Goal: Navigation & Orientation: Go to known website

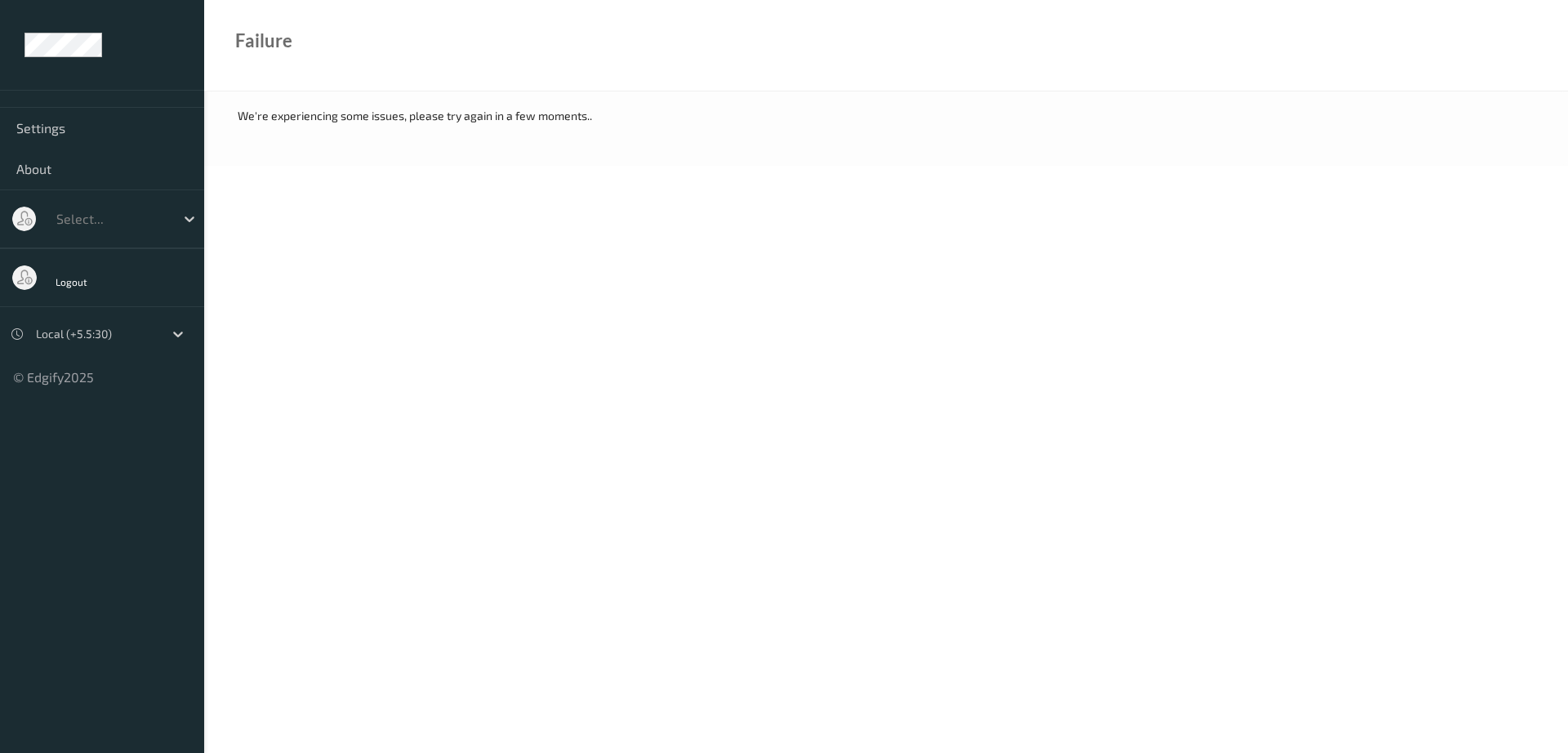
click at [92, 226] on div at bounding box center [111, 219] width 110 height 20
click at [89, 300] on div "Logout" at bounding box center [102, 278] width 204 height 59
click at [184, 334] on icon at bounding box center [178, 334] width 16 height 16
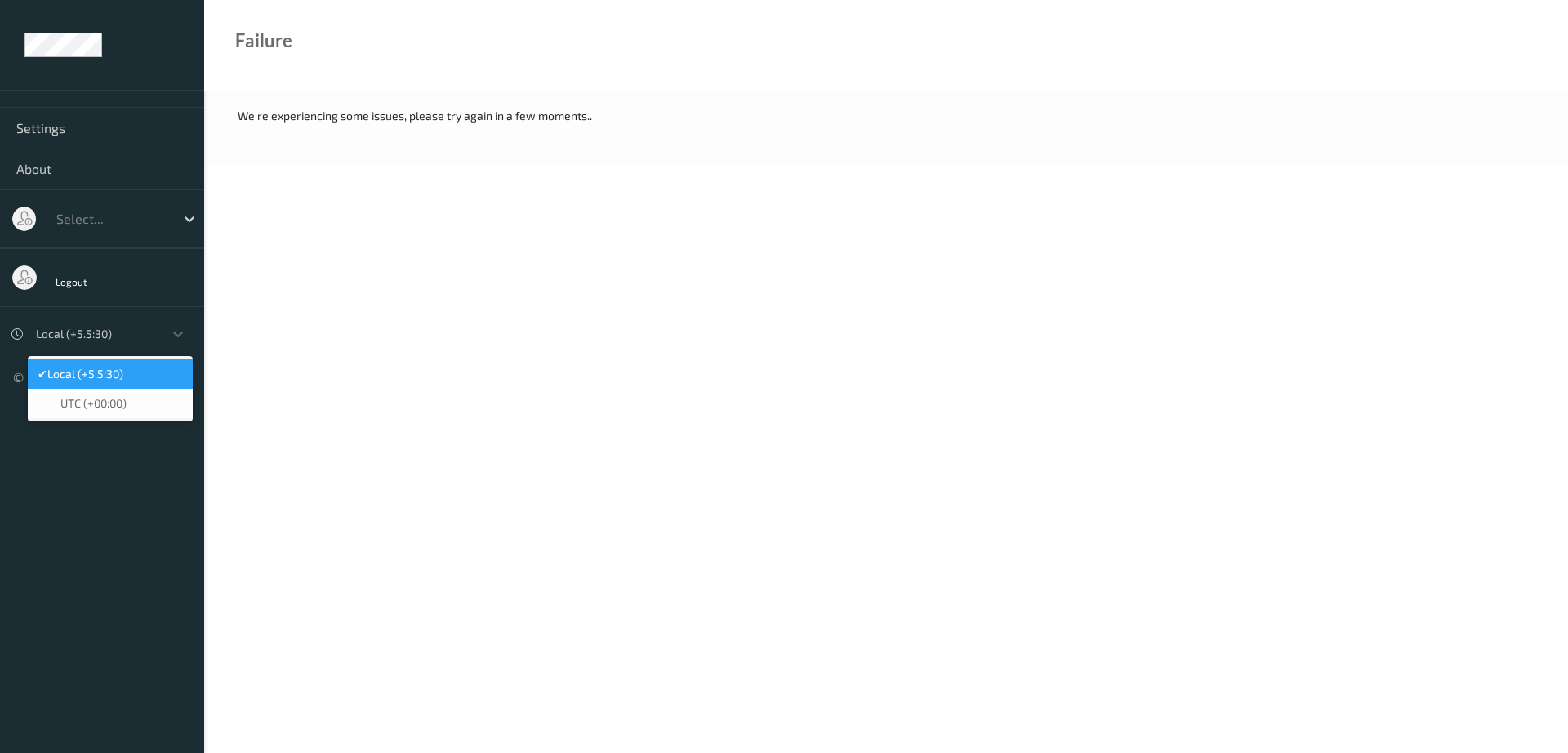
click at [111, 373] on span "Local (+5.5:30)" at bounding box center [86, 374] width 76 height 16
click at [171, 334] on icon at bounding box center [178, 334] width 16 height 16
click at [124, 380] on span "Local (+5.5:30)" at bounding box center [86, 374] width 76 height 16
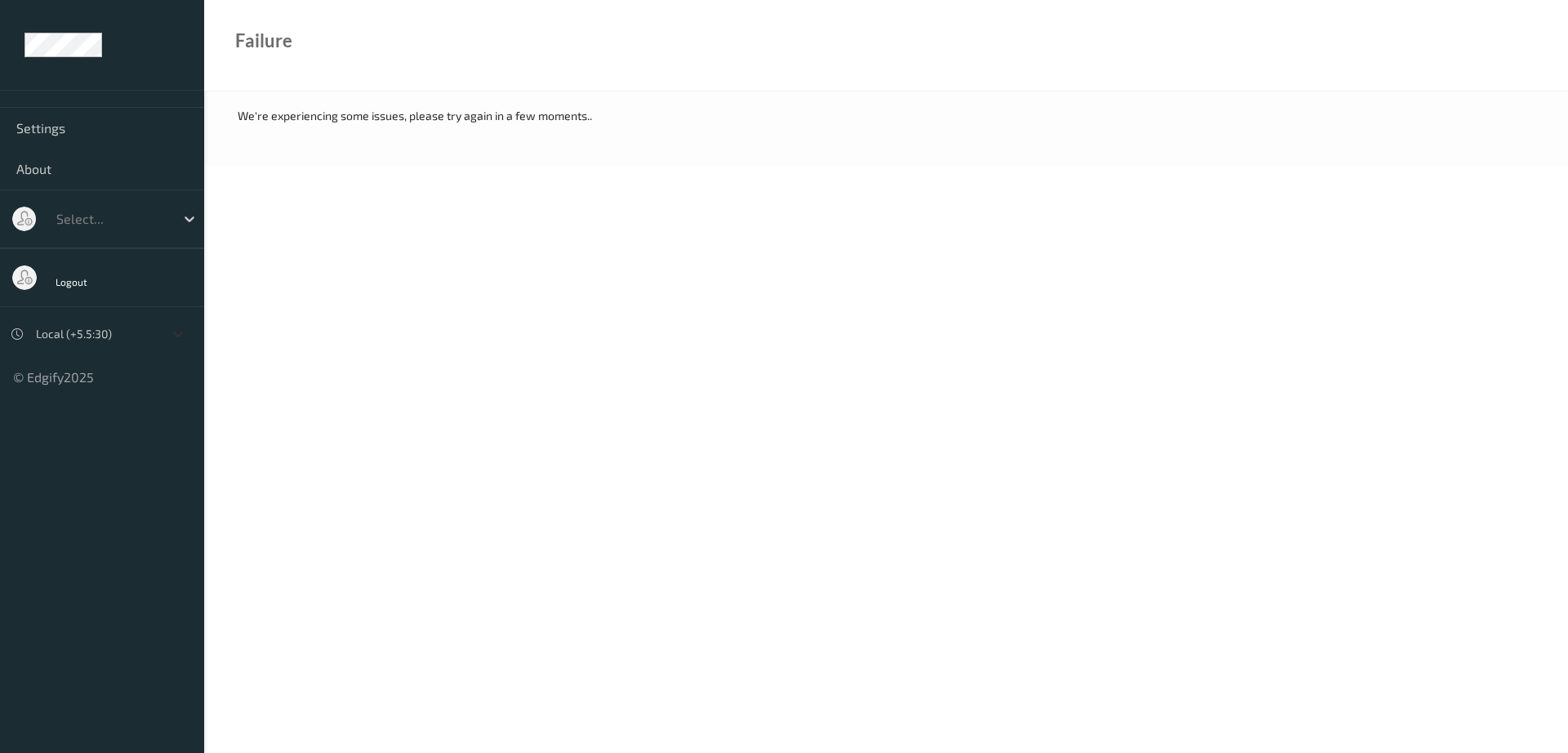
click at [180, 331] on icon at bounding box center [178, 334] width 16 height 16
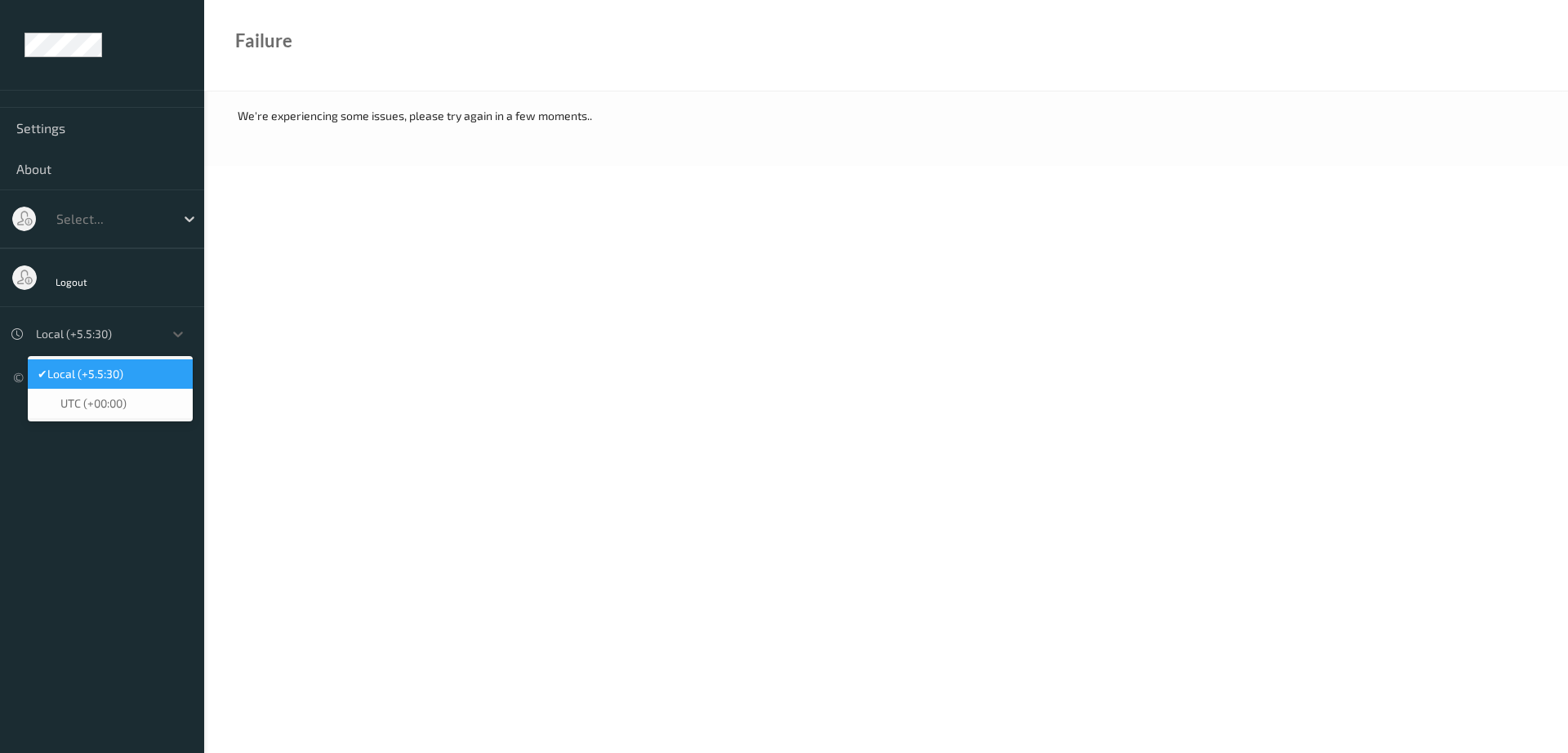
click at [124, 370] on span "Local (+5.5:30)" at bounding box center [86, 374] width 76 height 16
